Goal: Find specific page/section: Find specific page/section

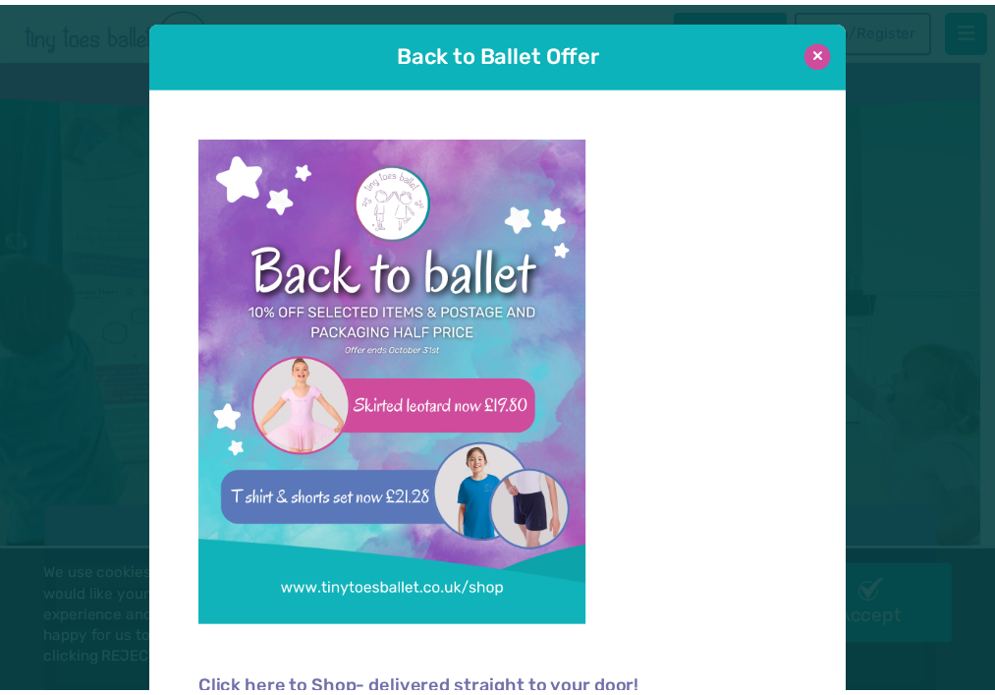
scroll to position [20, 0]
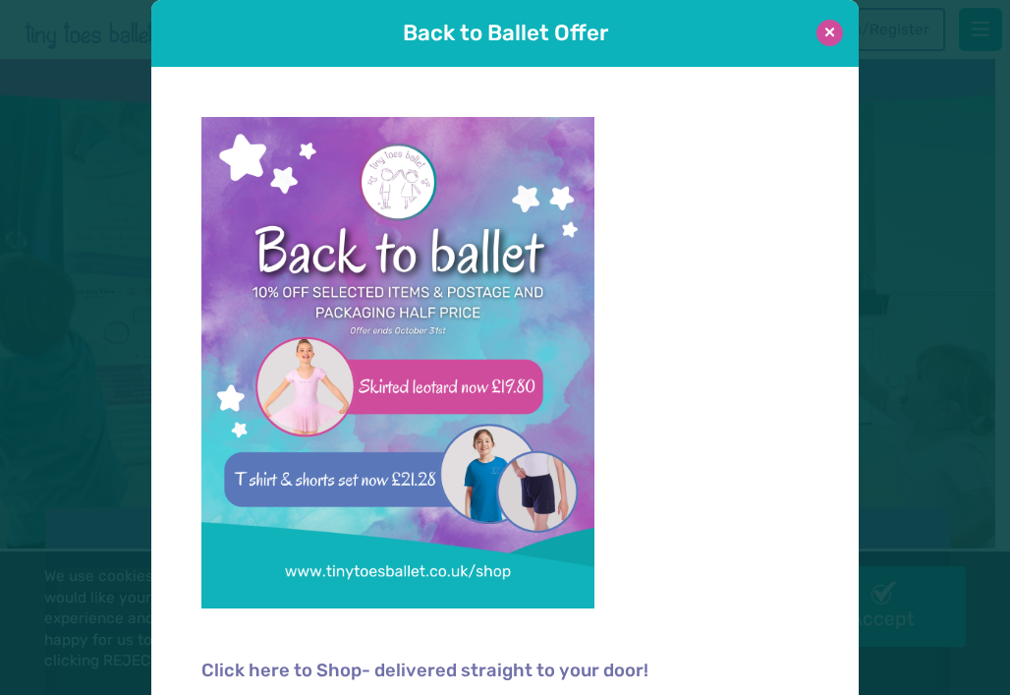
click at [822, 34] on button at bounding box center [829, 33] width 27 height 27
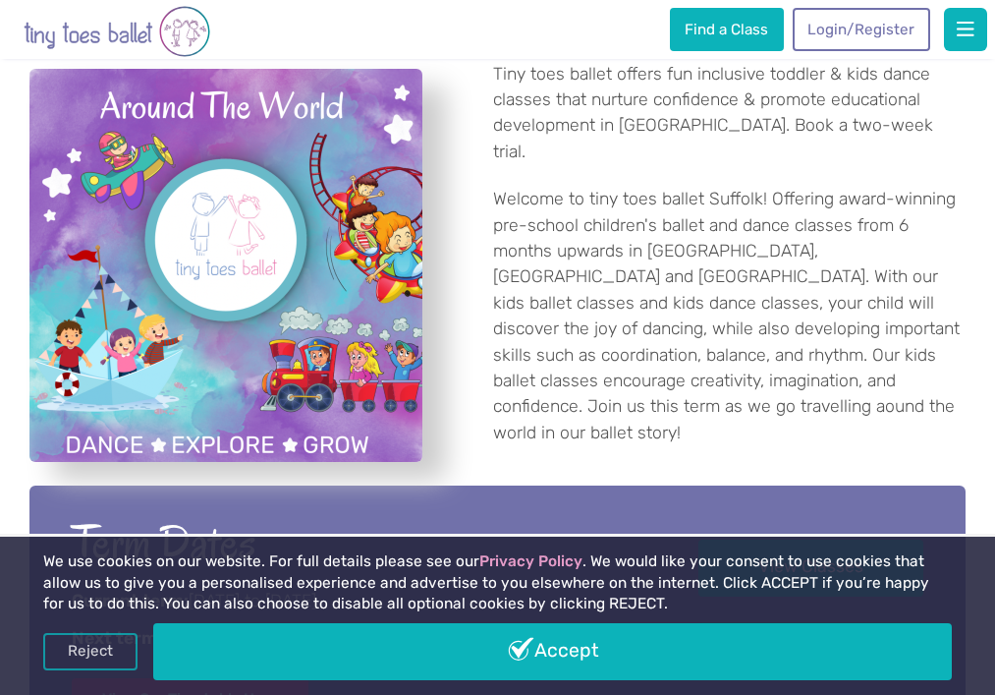
scroll to position [491, 0]
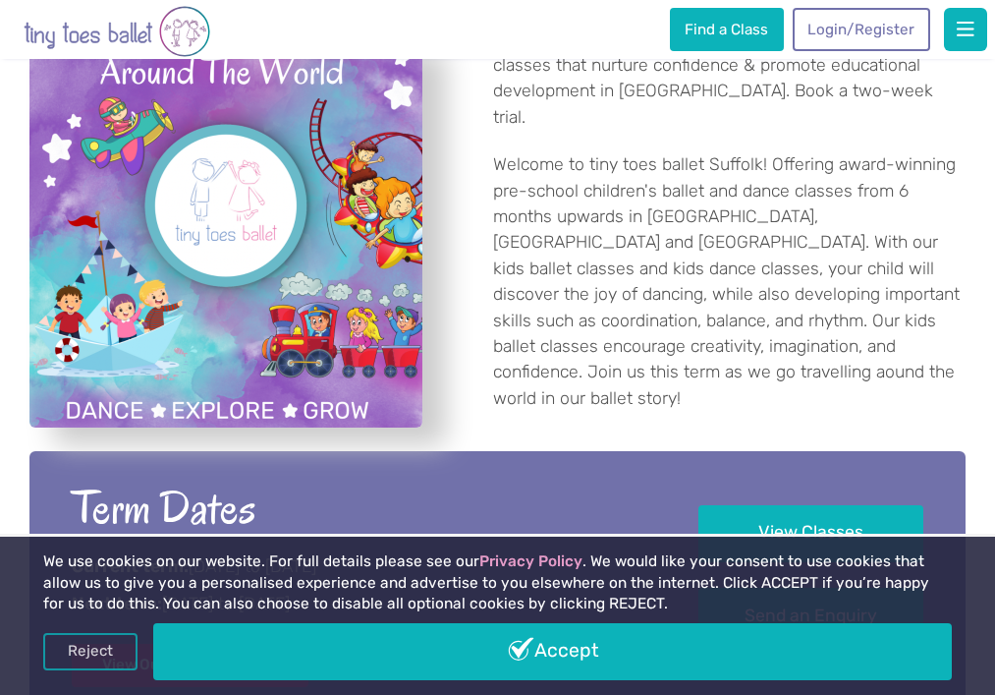
type input "**********"
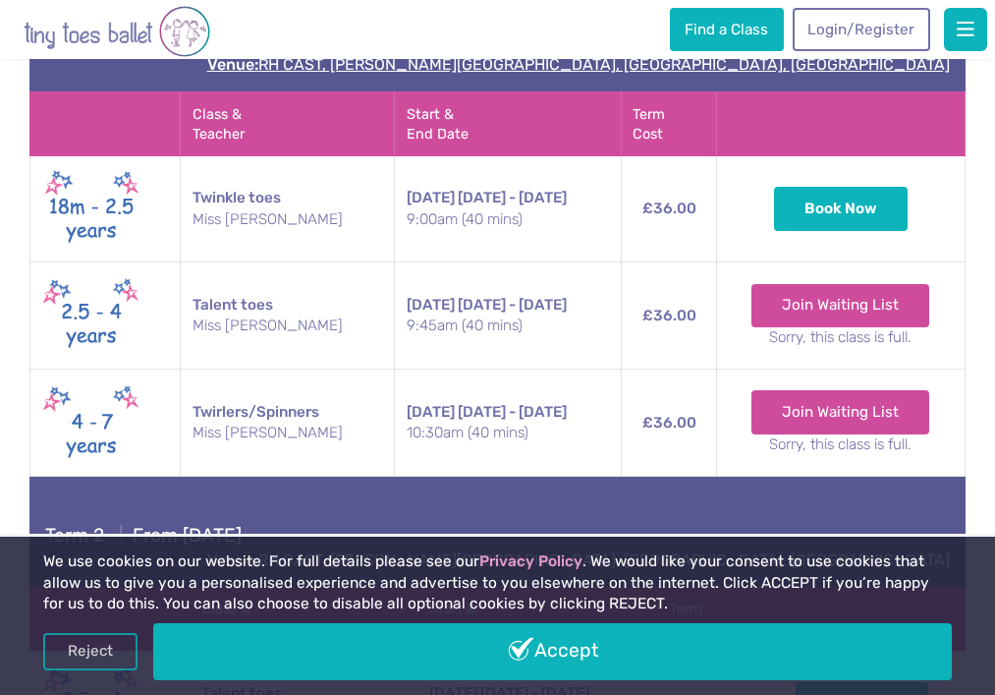
scroll to position [884, 0]
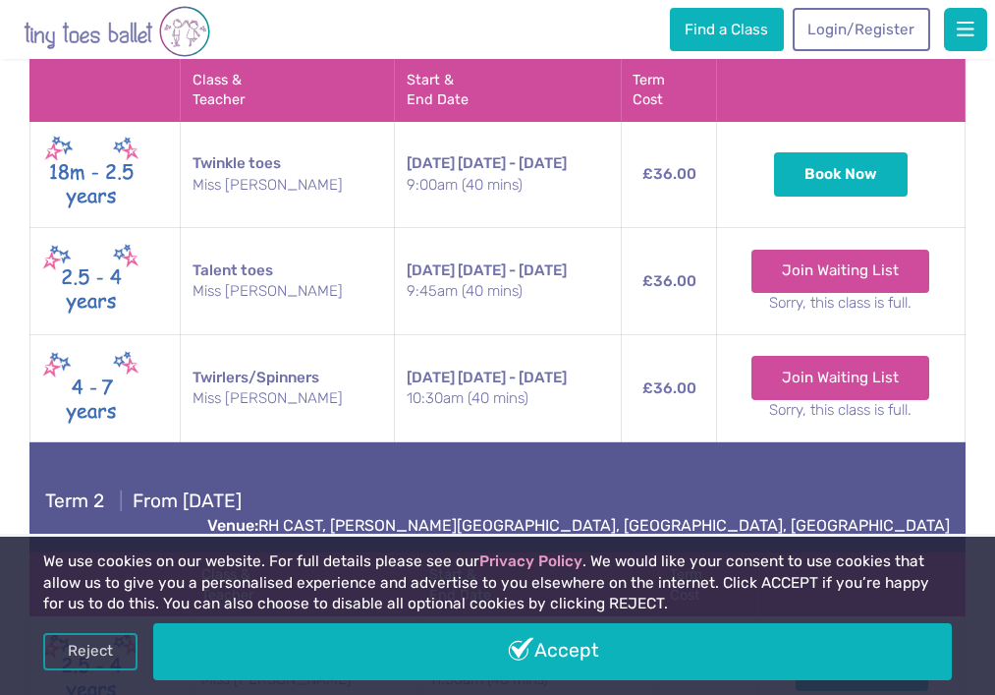
click at [790, 121] on th at bounding box center [841, 89] width 248 height 63
click at [862, 121] on th at bounding box center [841, 89] width 248 height 63
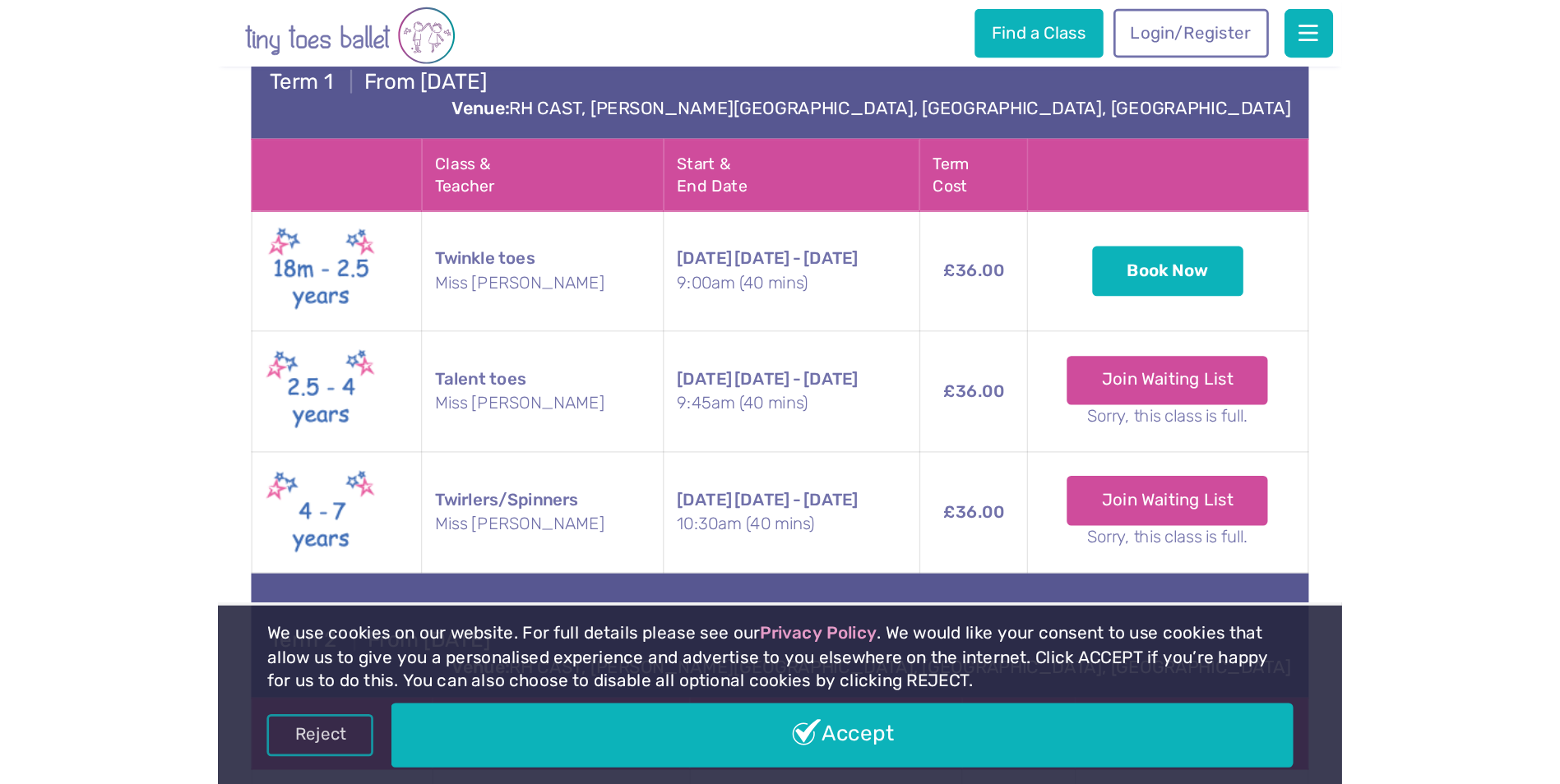
scroll to position [329, 0]
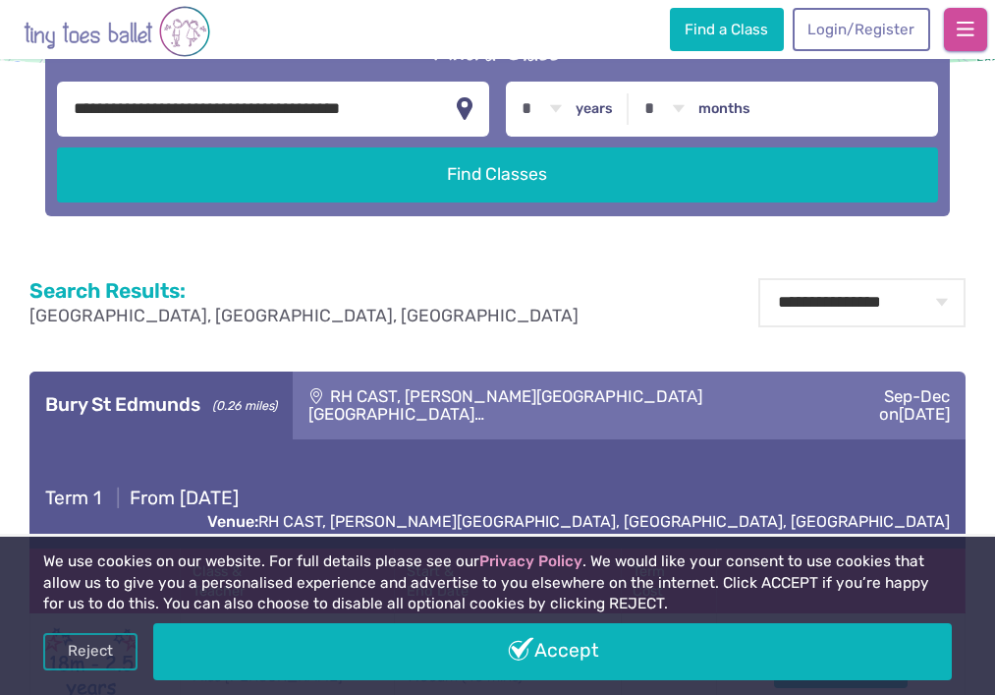
click at [953, 21] on button "button" at bounding box center [965, 29] width 43 height 43
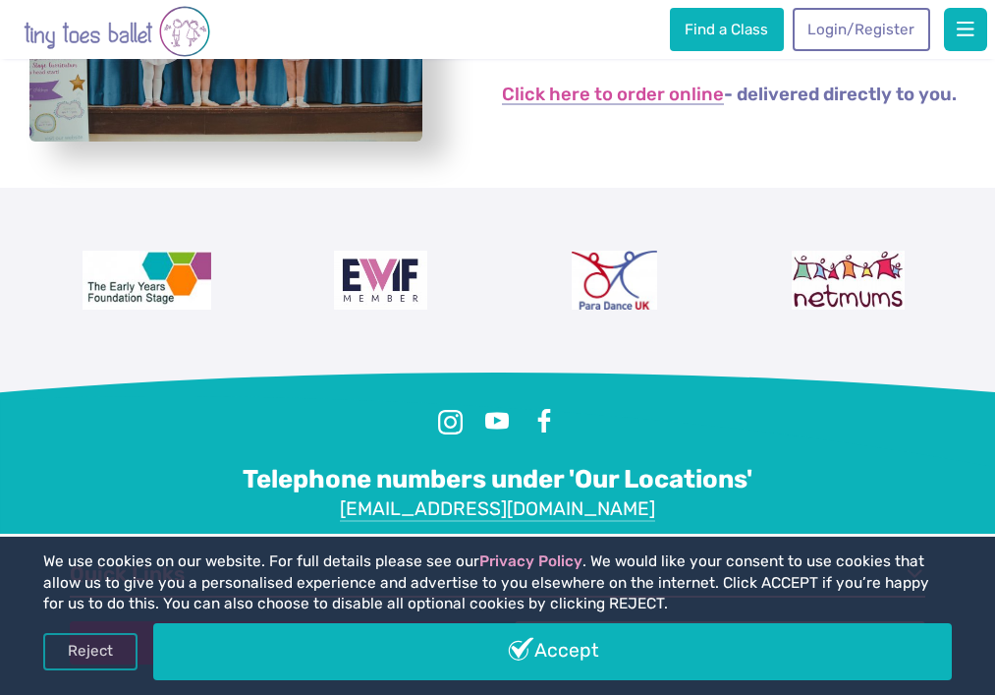
scroll to position [491, 0]
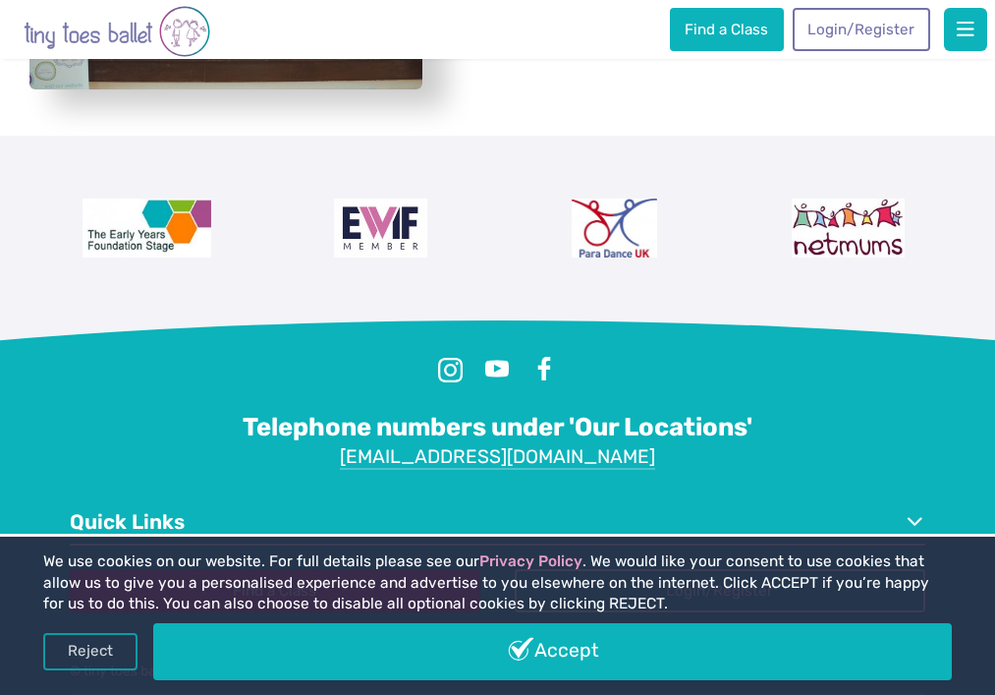
click at [703, 53] on link "Click here to order online" at bounding box center [613, 43] width 222 height 20
